Goal: Task Accomplishment & Management: Use online tool/utility

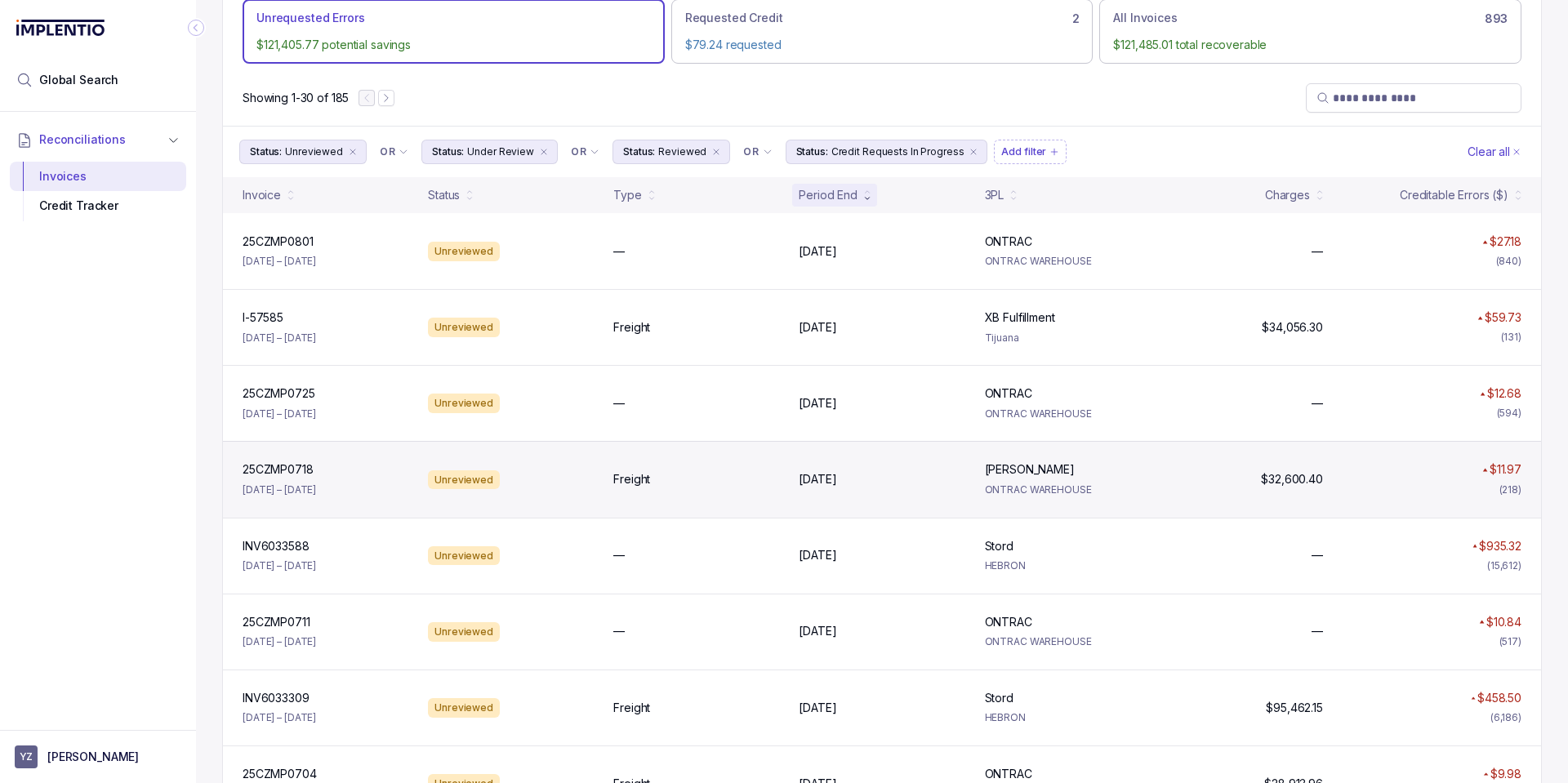
scroll to position [490, 0]
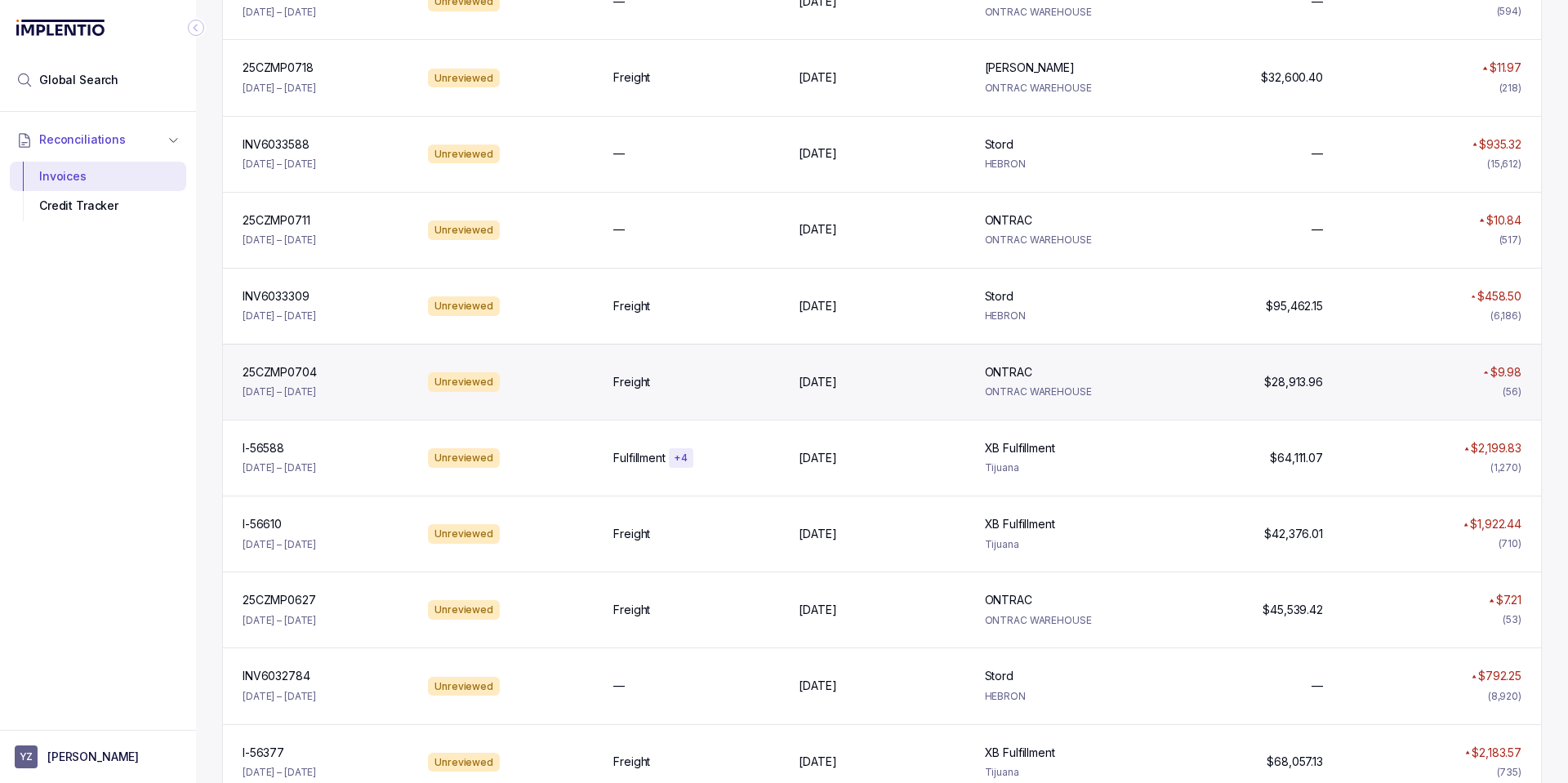
click at [686, 389] on div "Freight" at bounding box center [695, 382] width 166 height 16
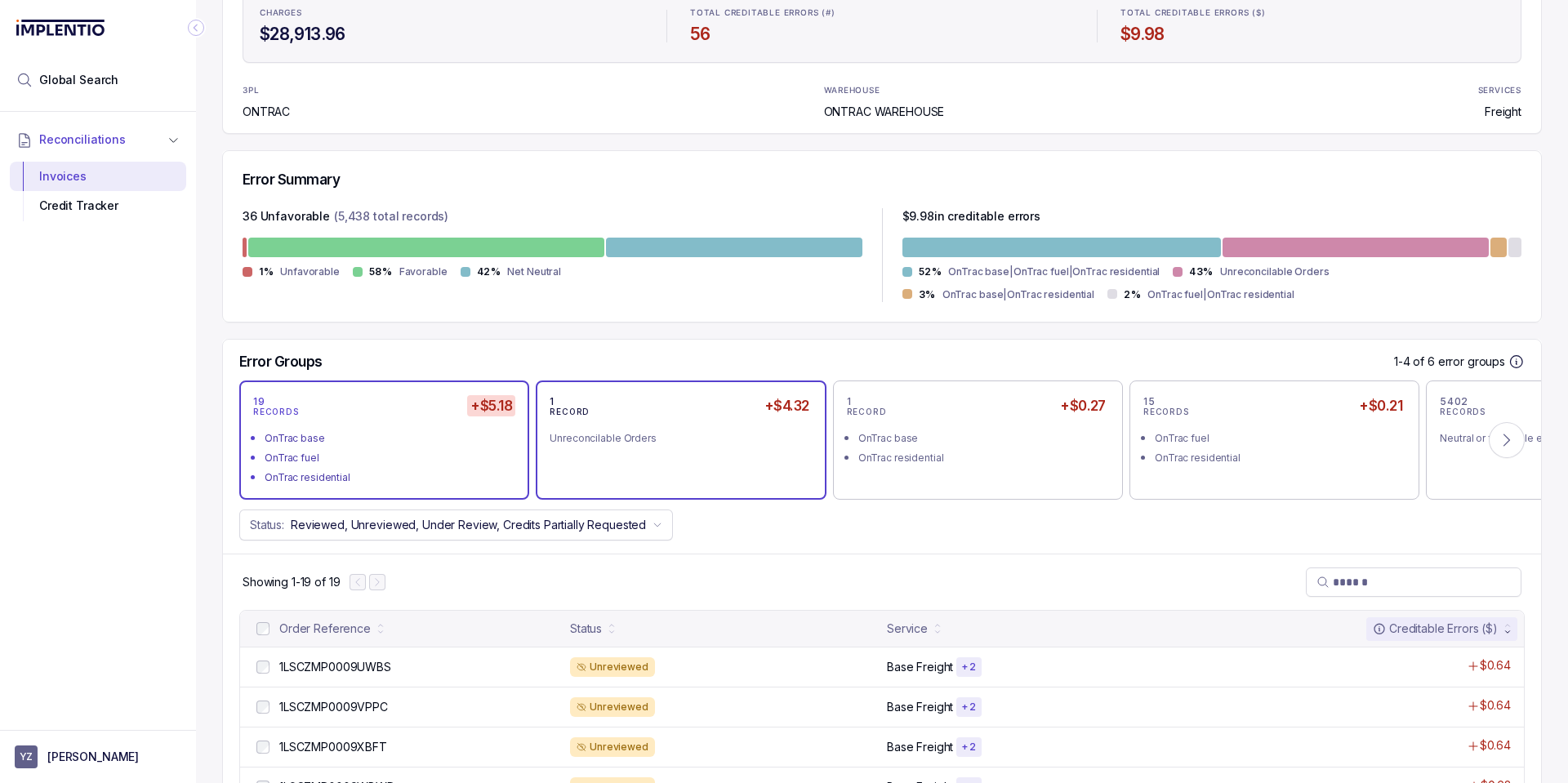
scroll to position [490, 0]
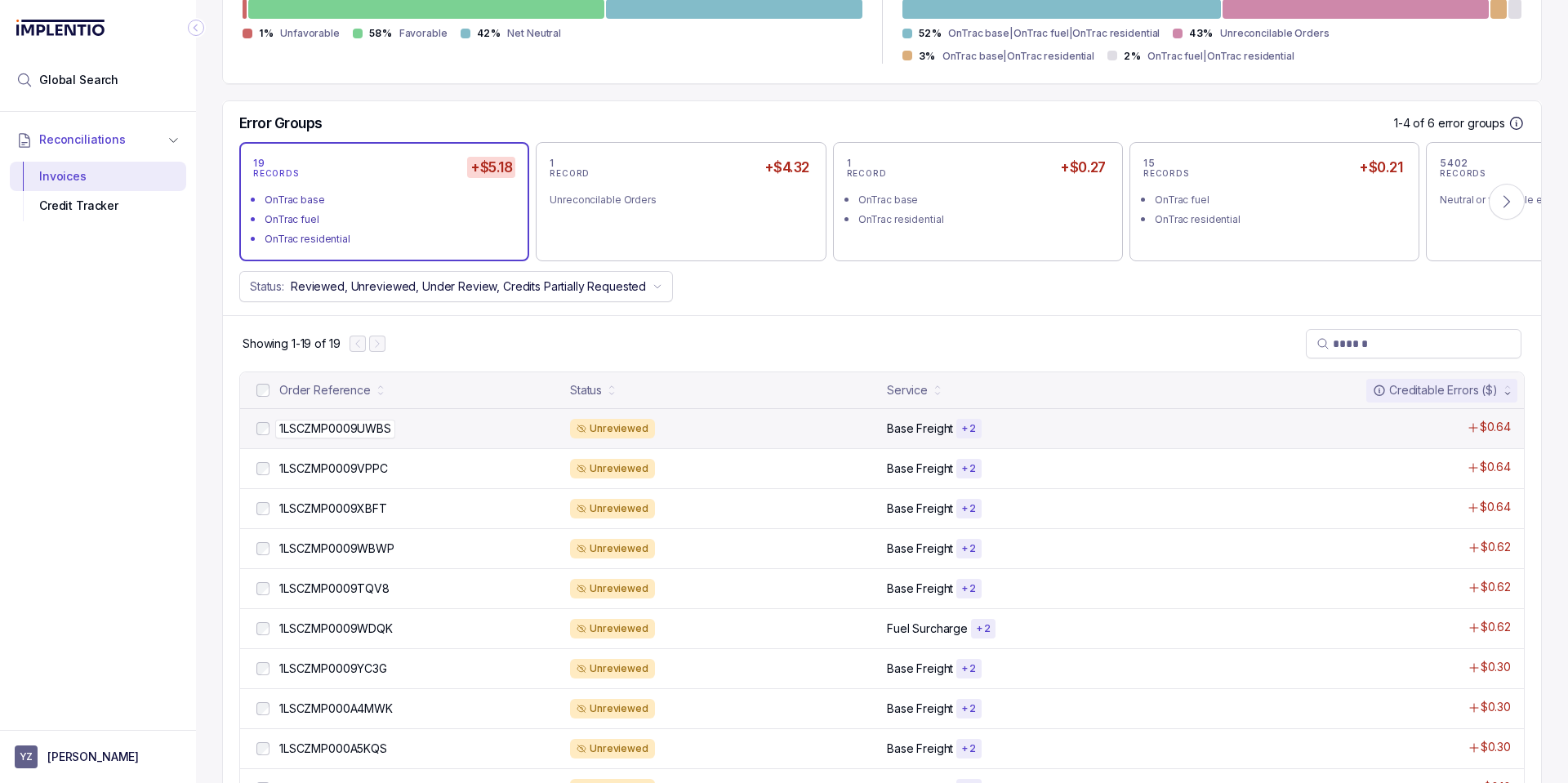
click at [449, 427] on div "1LSCZMP0009UWBS 1LSCZMP0009UWBS" at bounding box center [419, 429] width 281 height 16
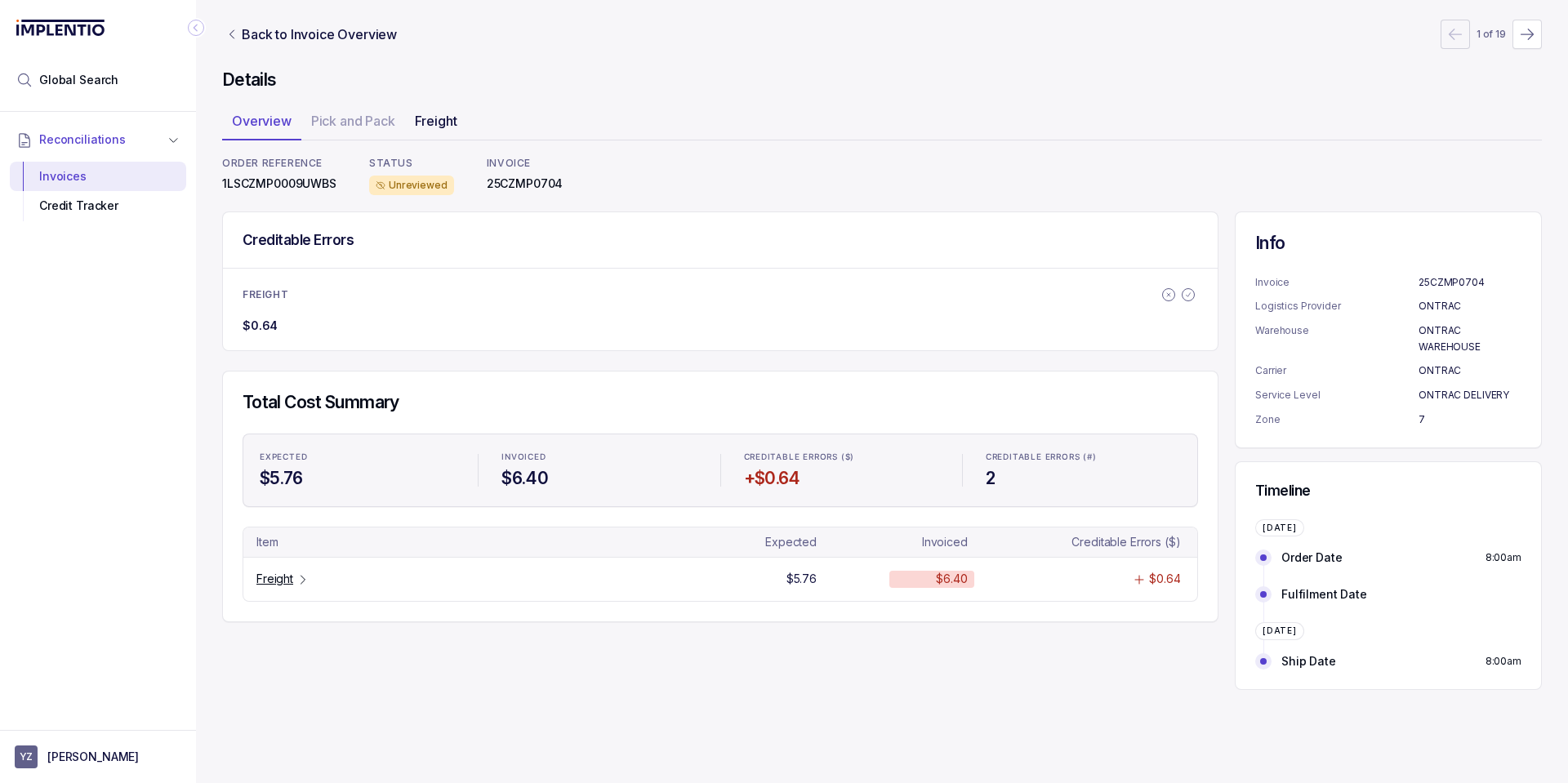
click at [426, 120] on p "Freight" at bounding box center [436, 120] width 43 height 19
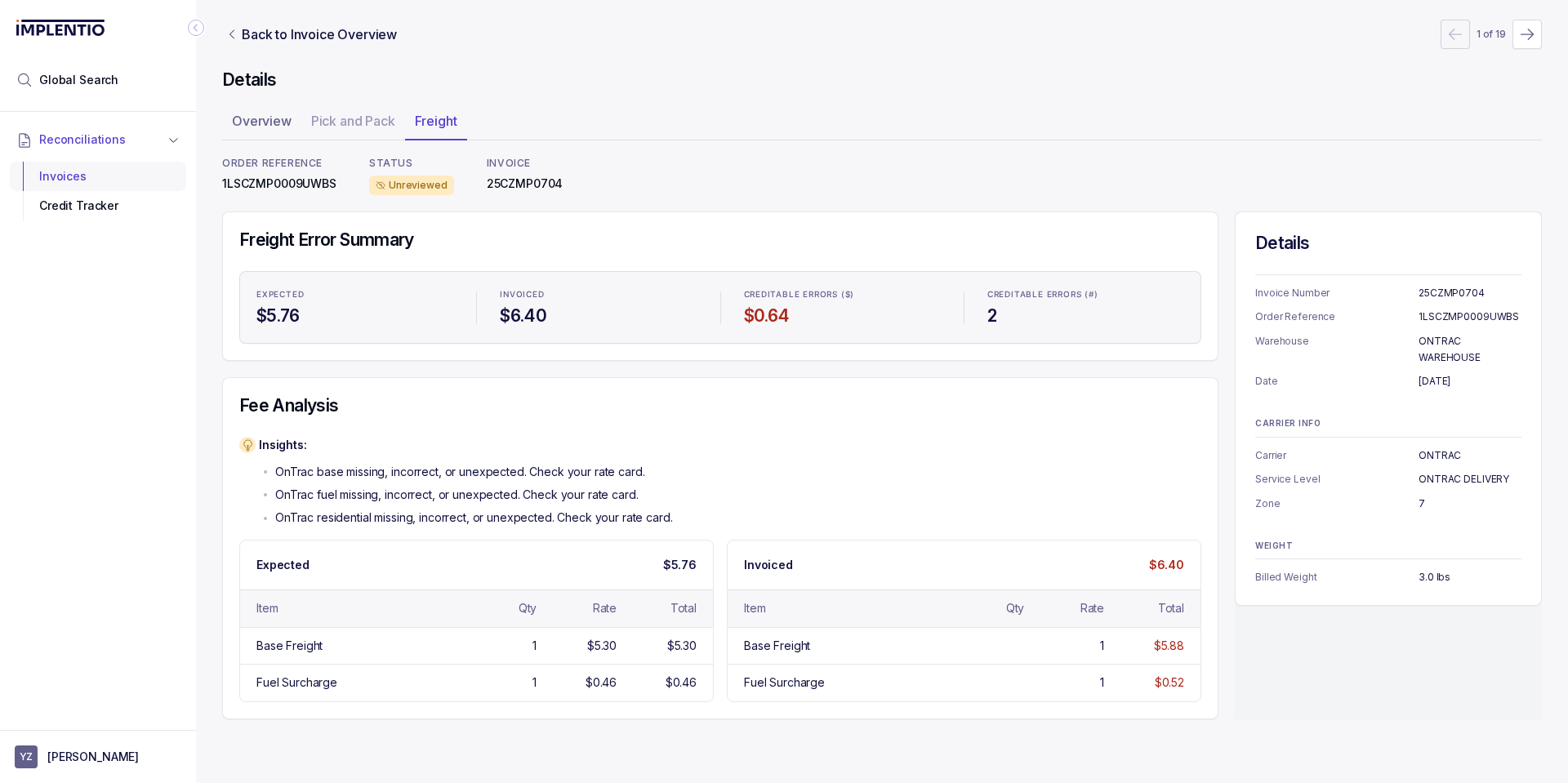
click at [120, 181] on div "Invoices" at bounding box center [98, 175] width 151 height 29
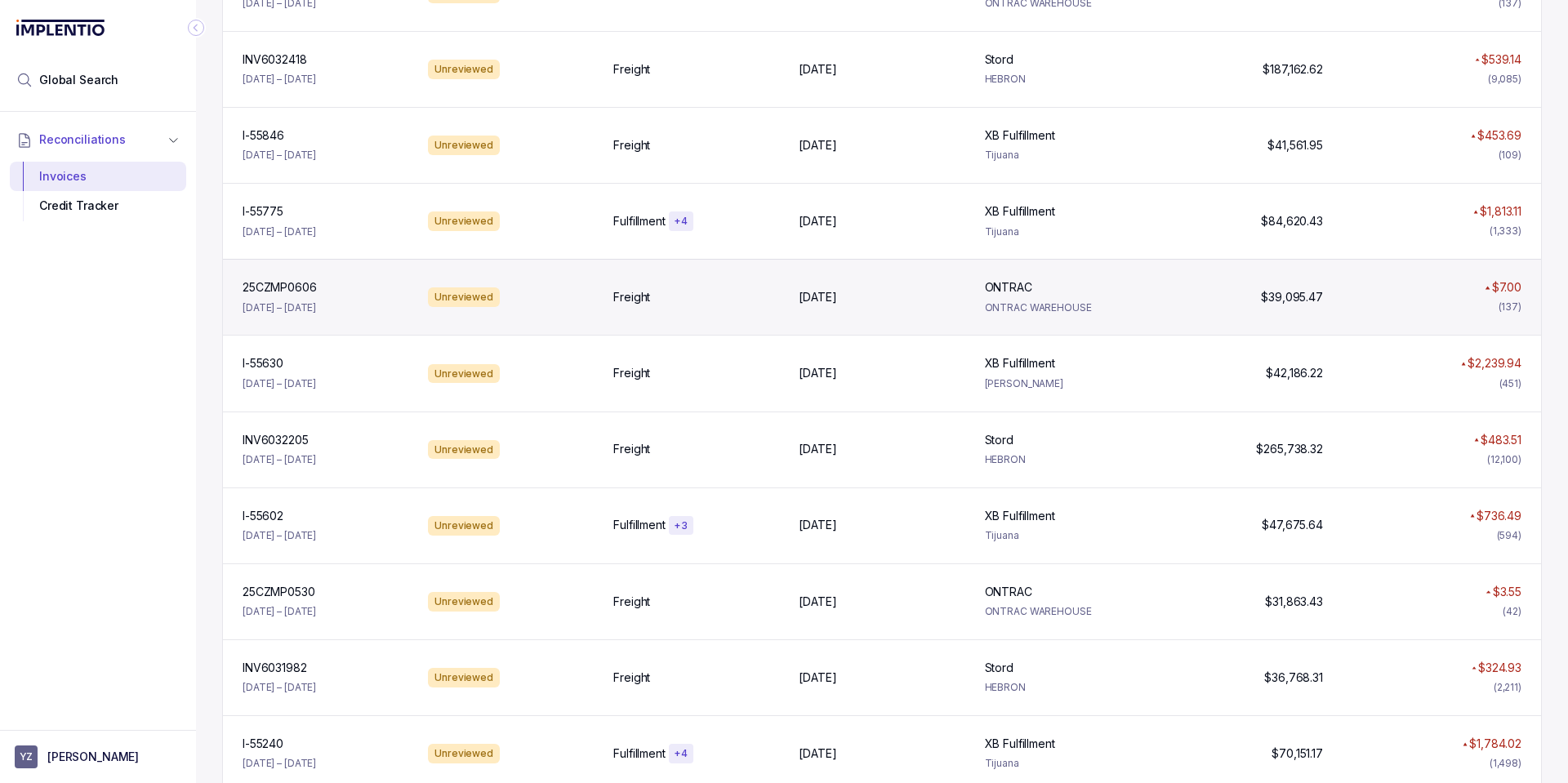
scroll to position [1764, 0]
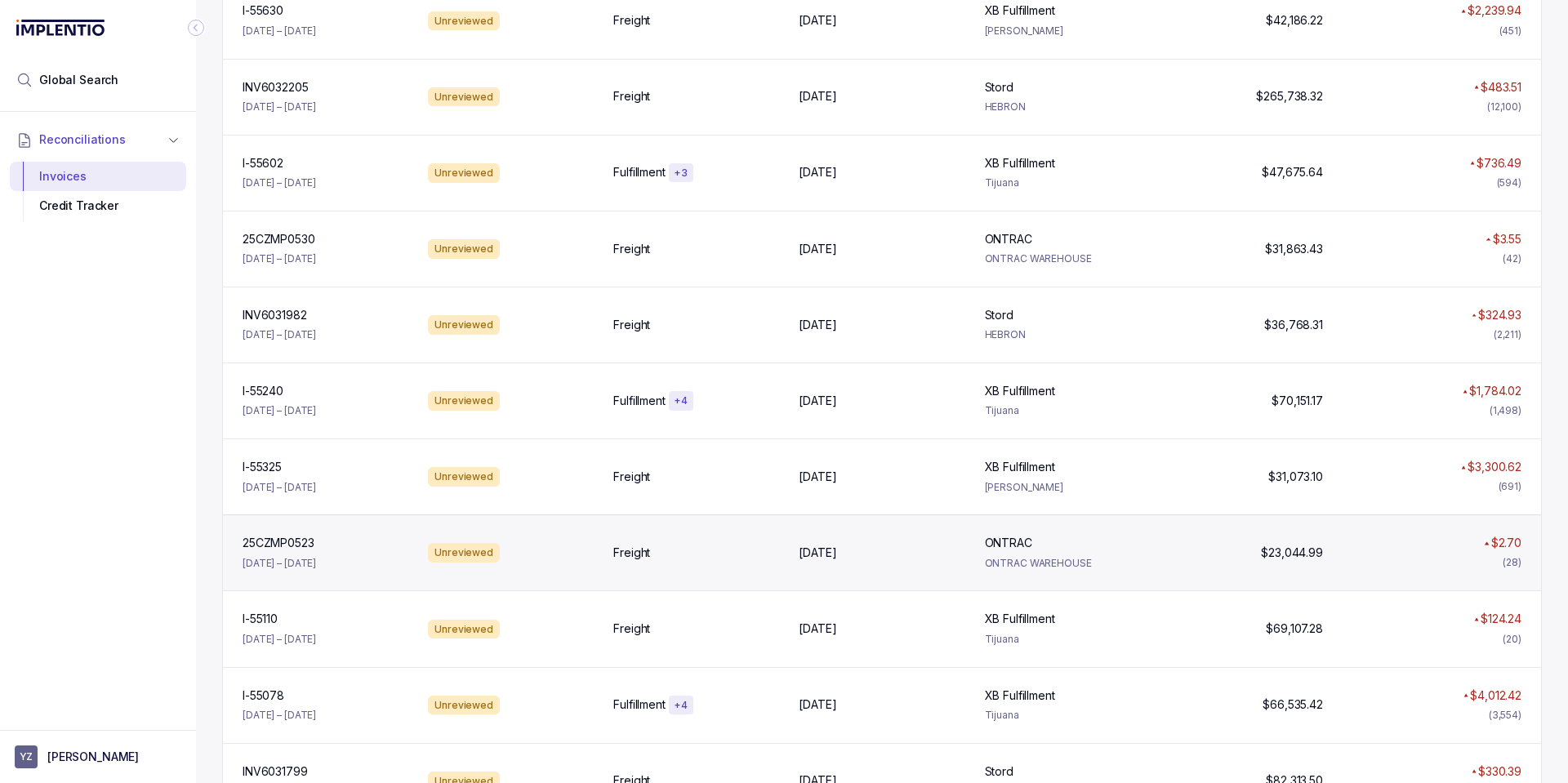
click at [369, 559] on div "25CZMP0523 25CZMP0523 [DATE] – [DATE]" at bounding box center [325, 553] width 179 height 36
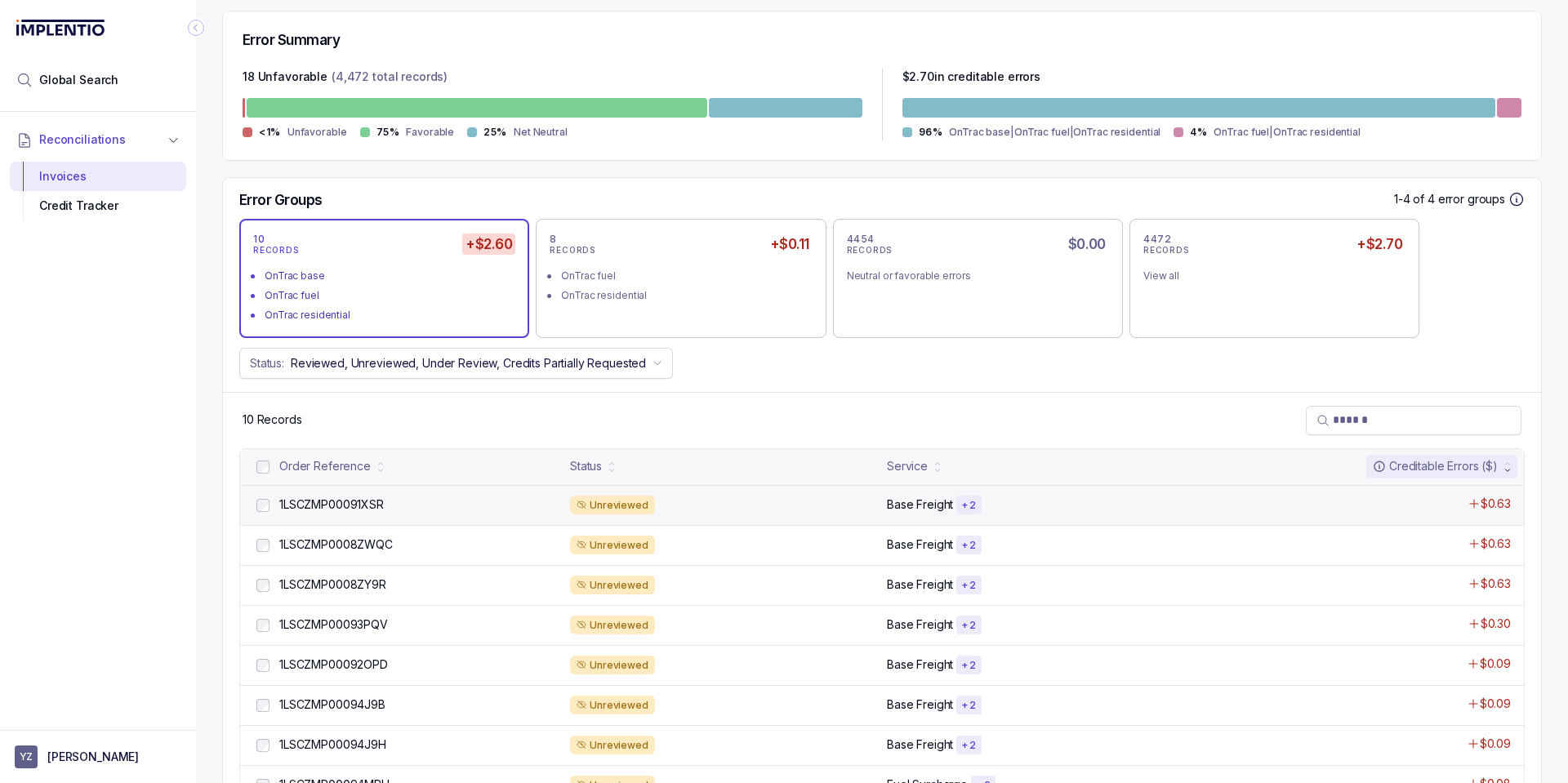
scroll to position [392, 0]
click at [411, 506] on div "1LSCZMP00091XSR 1LSCZMP00091XSR" at bounding box center [419, 503] width 281 height 16
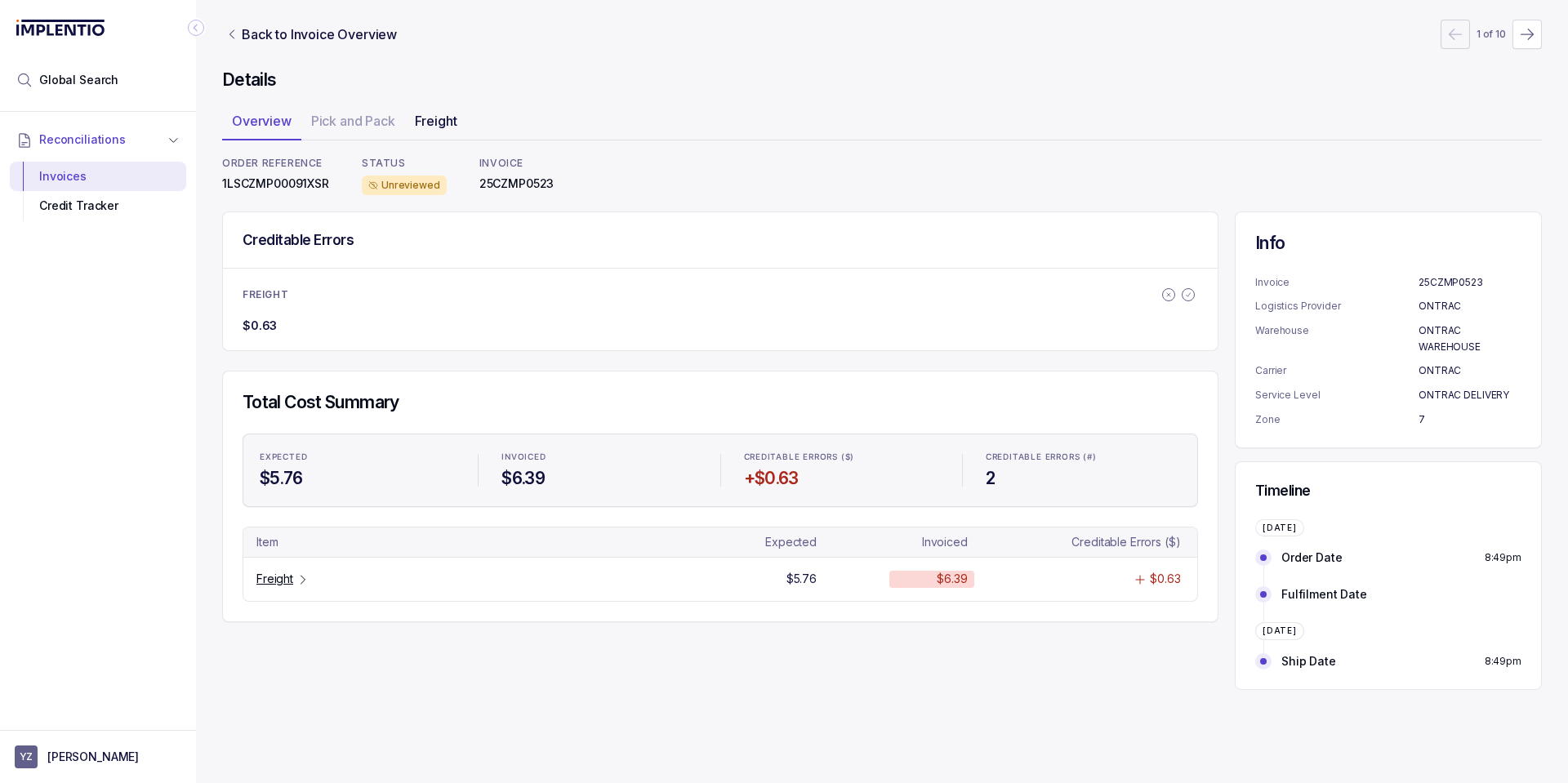
click at [446, 117] on p "Freight" at bounding box center [436, 120] width 43 height 19
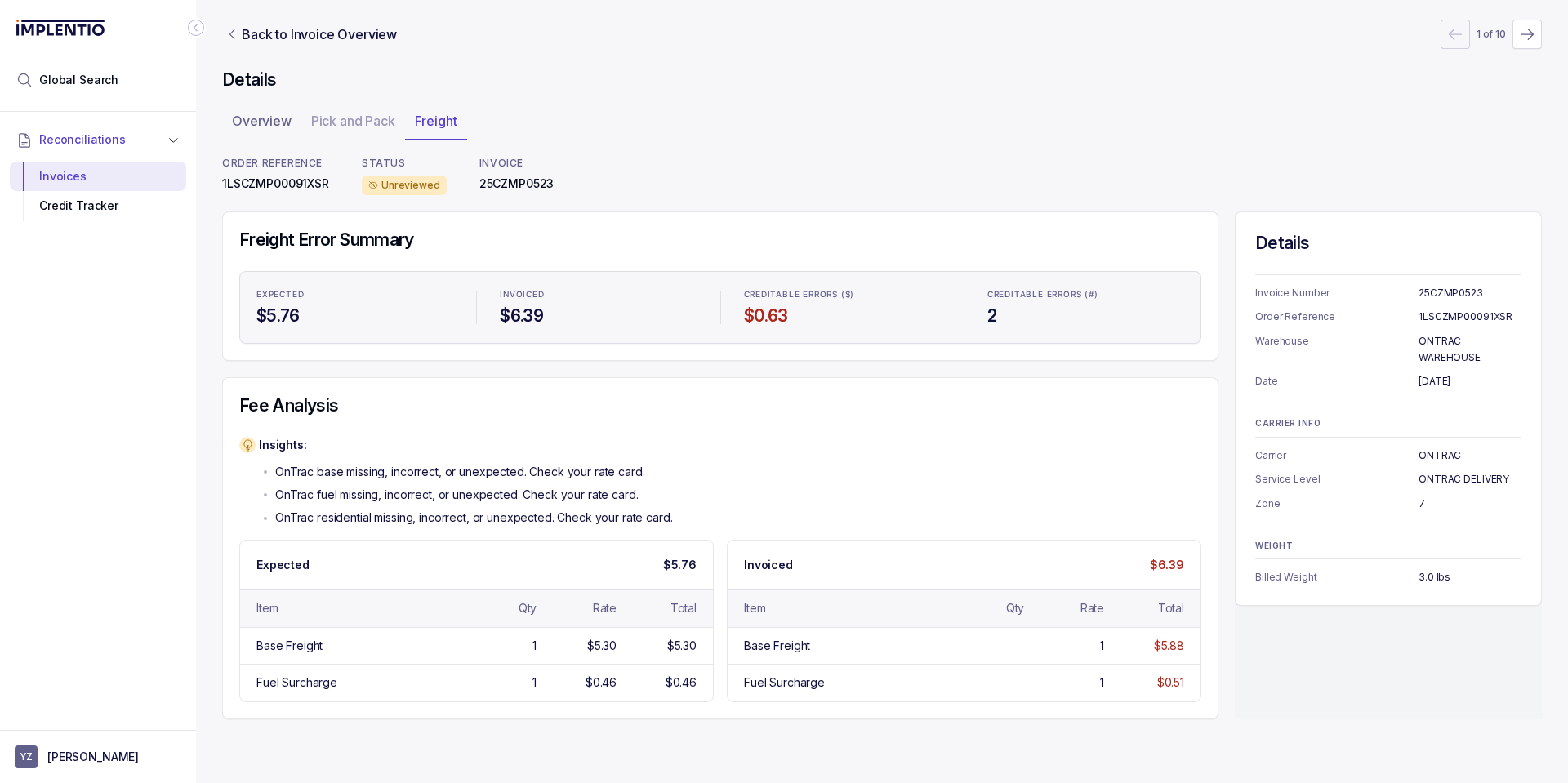
click at [272, 190] on p "1LSCZMP00091XSR" at bounding box center [276, 183] width 107 height 16
copy p "1LSCZMP00091XSR"
click at [122, 176] on div "Invoices" at bounding box center [98, 175] width 151 height 29
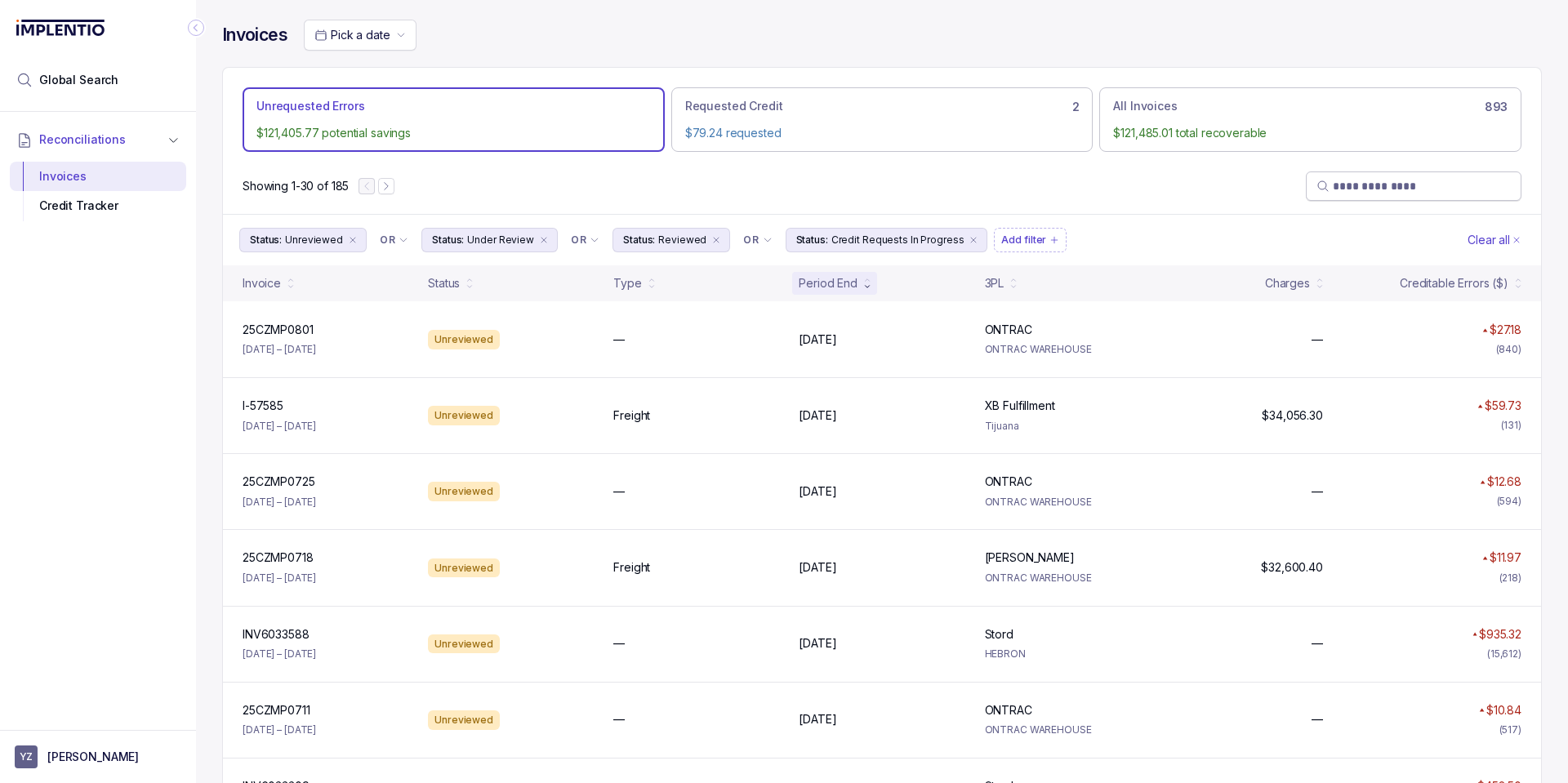
click at [1365, 190] on input "search" at bounding box center [1421, 186] width 178 height 16
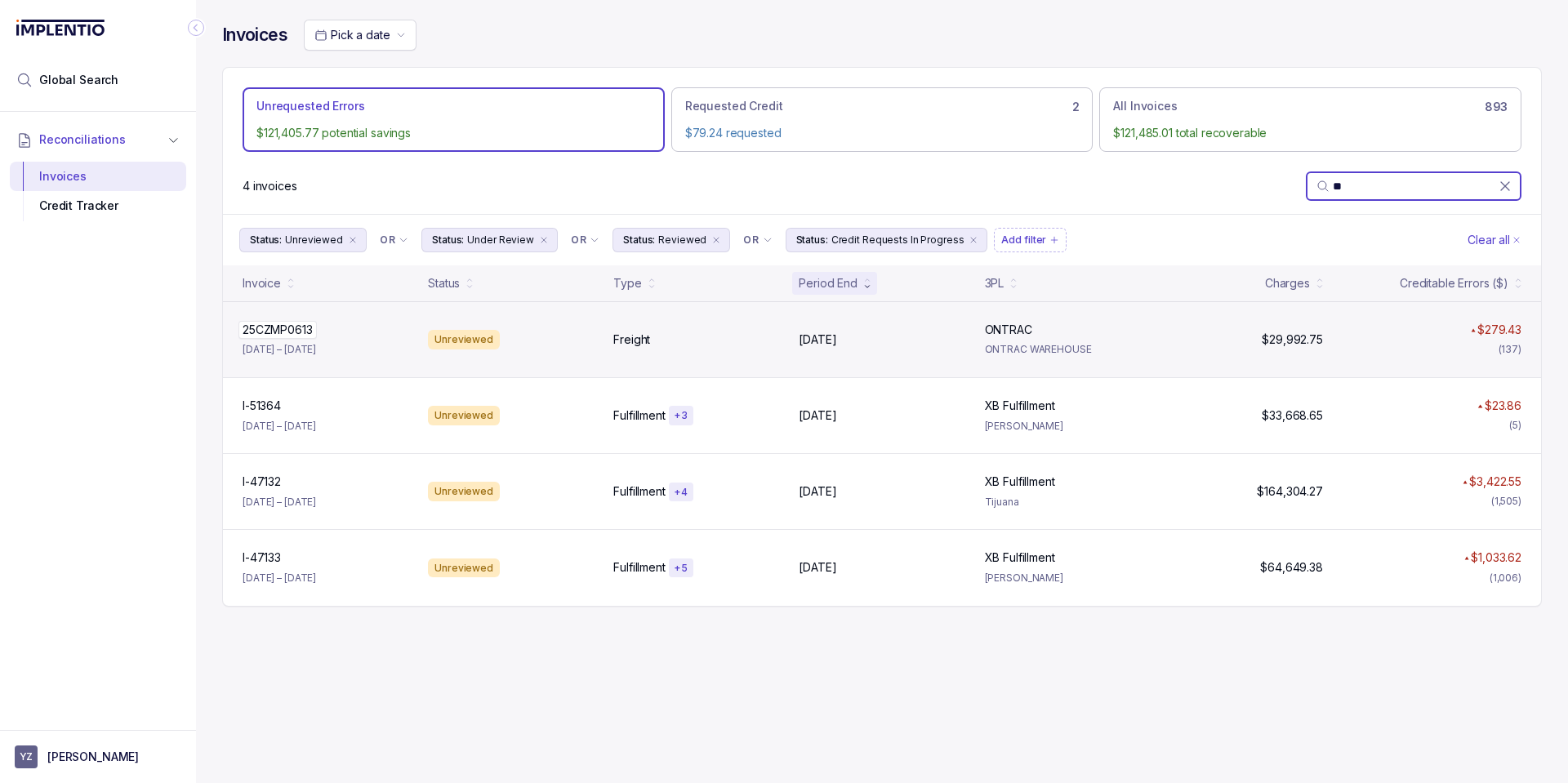
type input "**"
click at [336, 337] on div "25CZMP0613 25CZMP0613" at bounding box center [325, 329] width 166 height 16
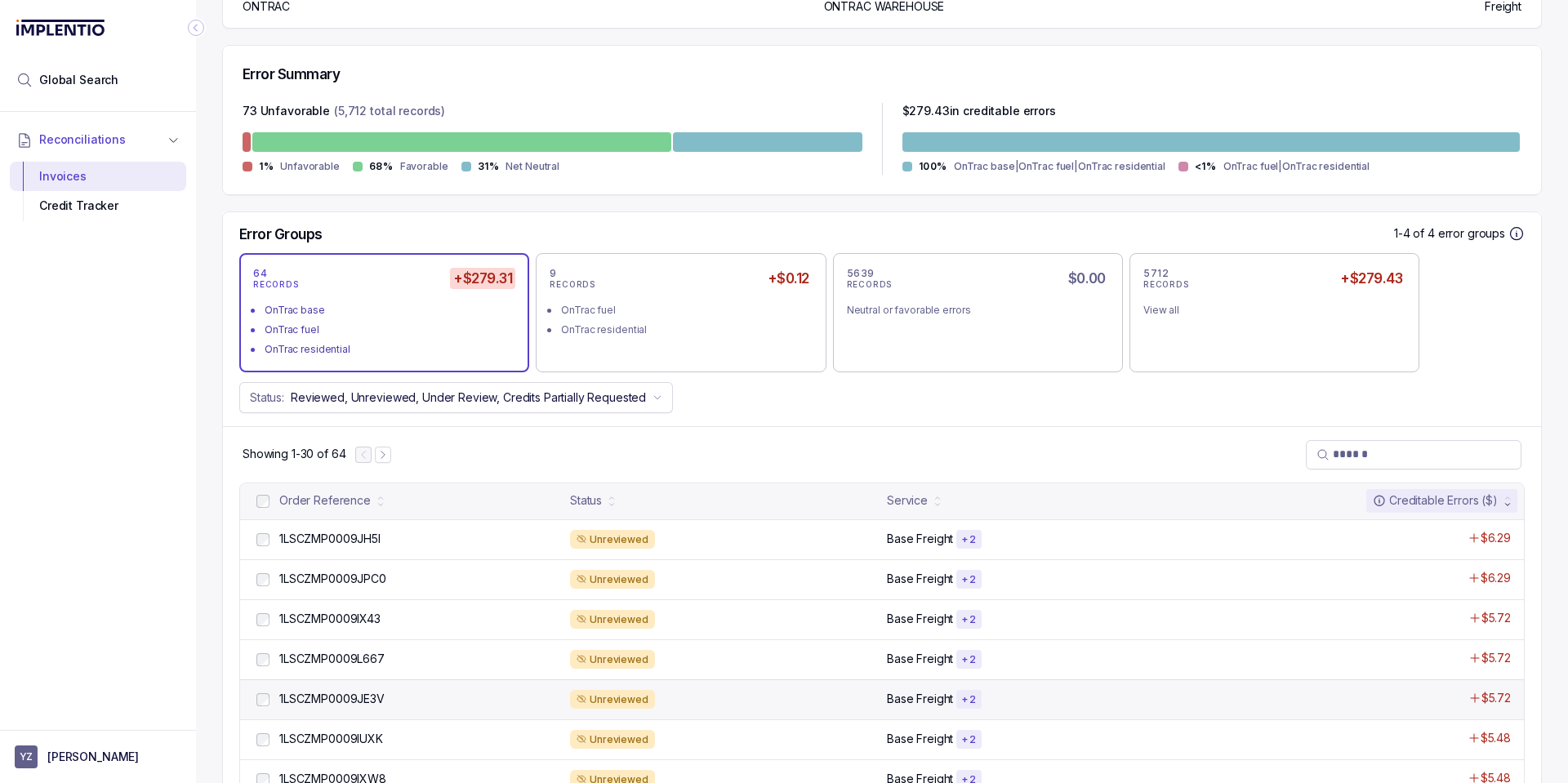
scroll to position [392, 0]
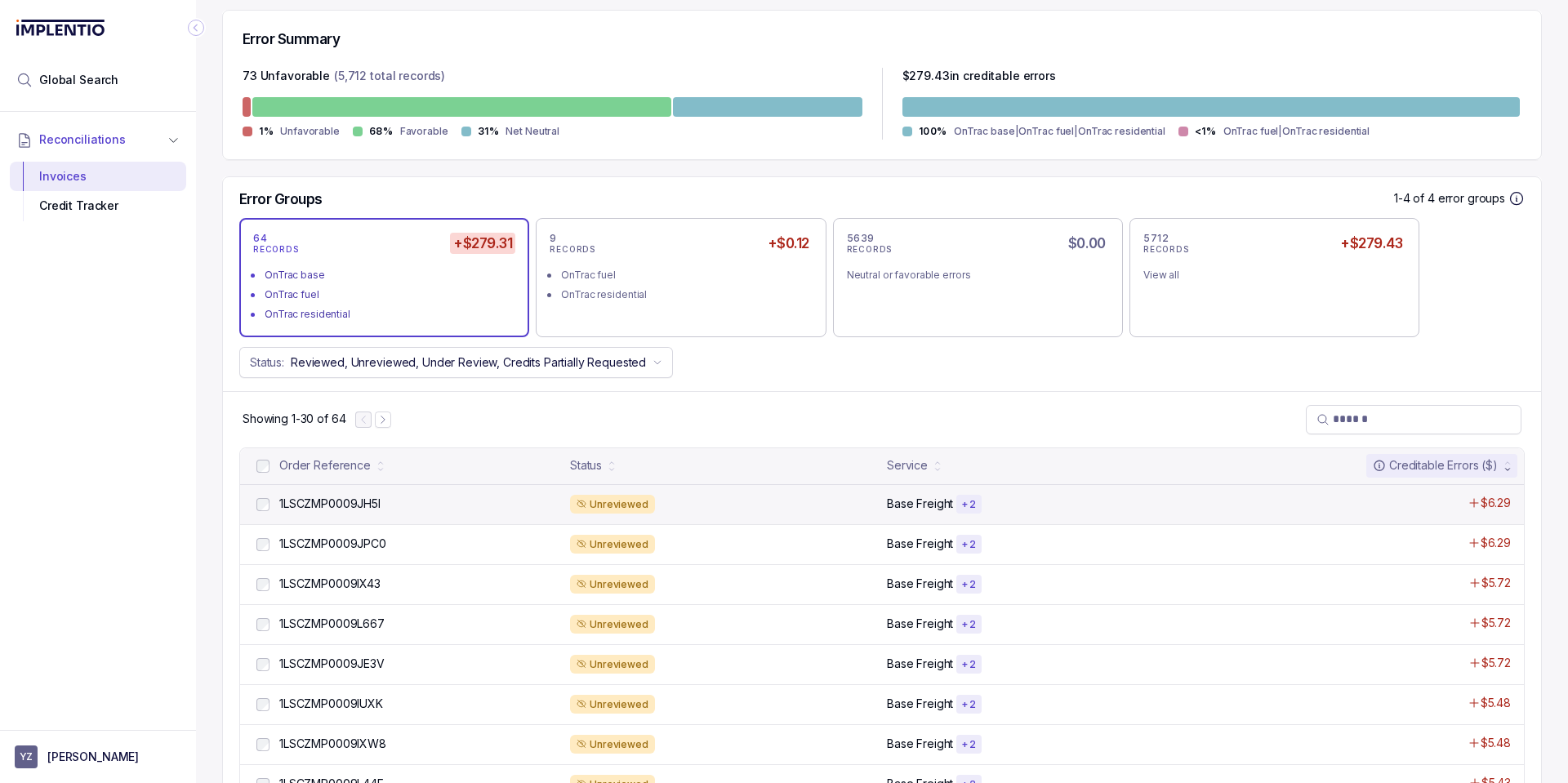
click at [415, 513] on div "1LSCZMP0009JH5I 1LSCZMP0009JH5I" at bounding box center [407, 505] width 307 height 19
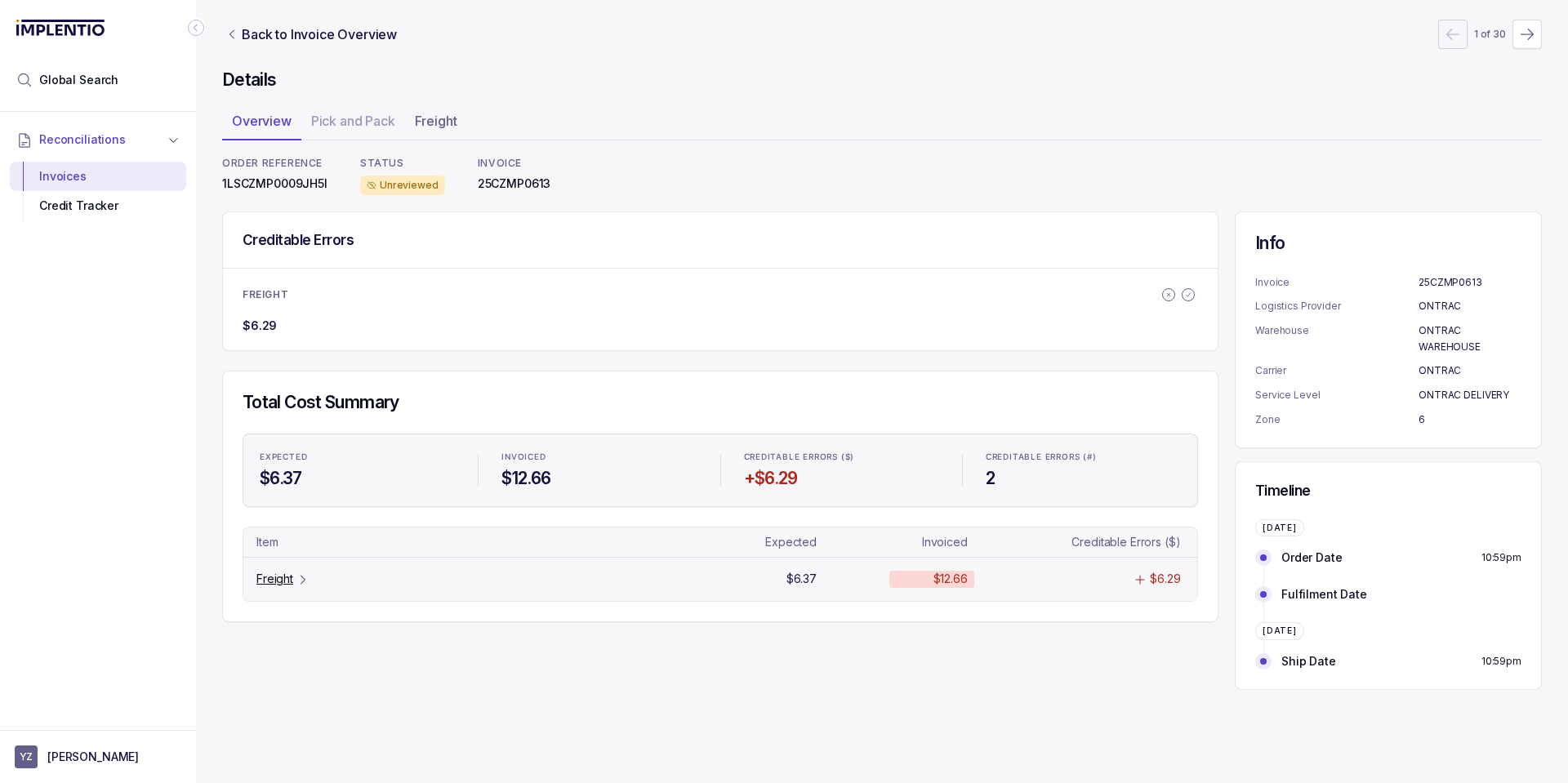
click at [291, 576] on p "Freight" at bounding box center [274, 578] width 36 height 16
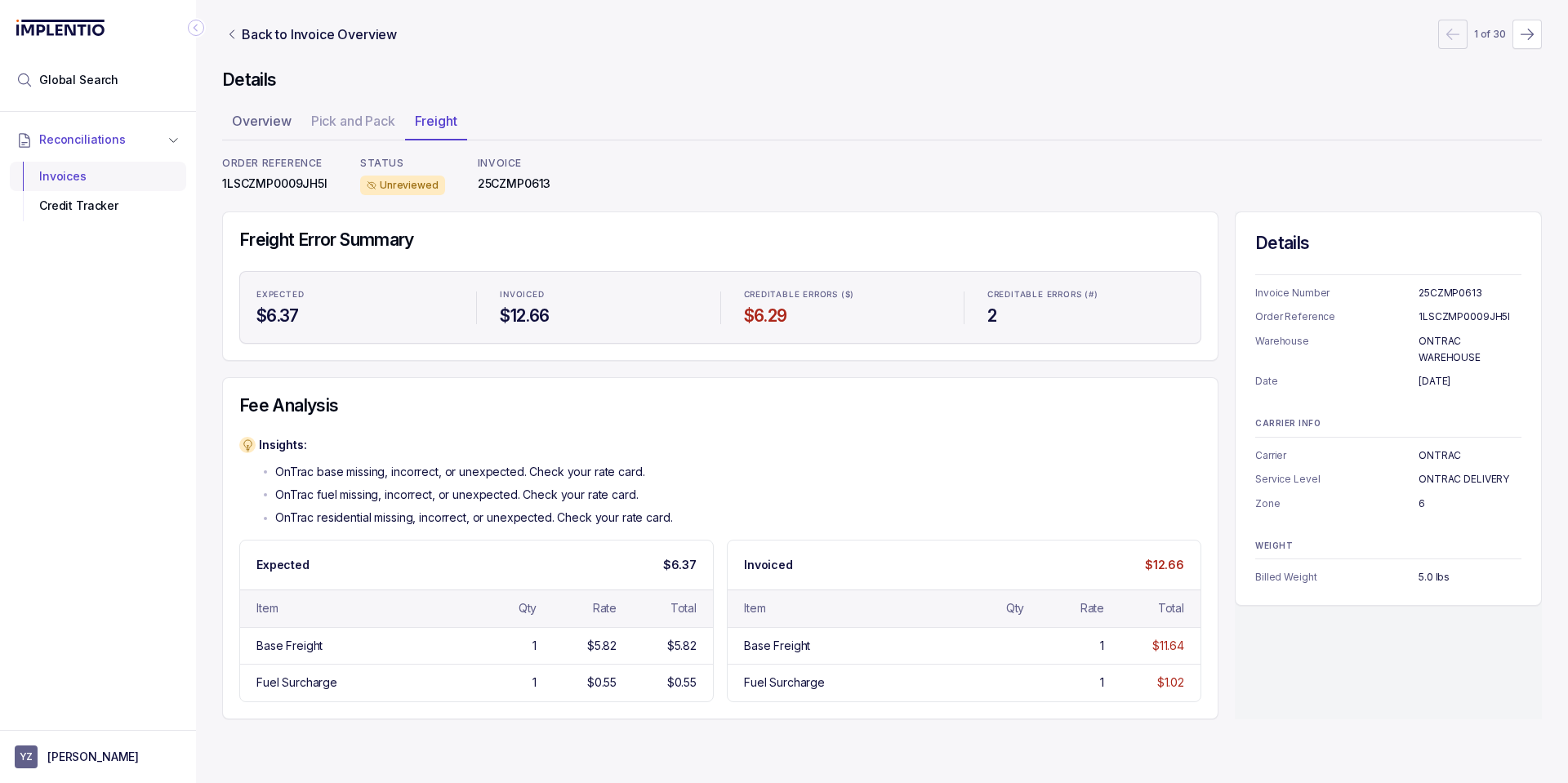
click at [111, 184] on div "Invoices" at bounding box center [98, 175] width 151 height 29
